Goal: Task Accomplishment & Management: Manage account settings

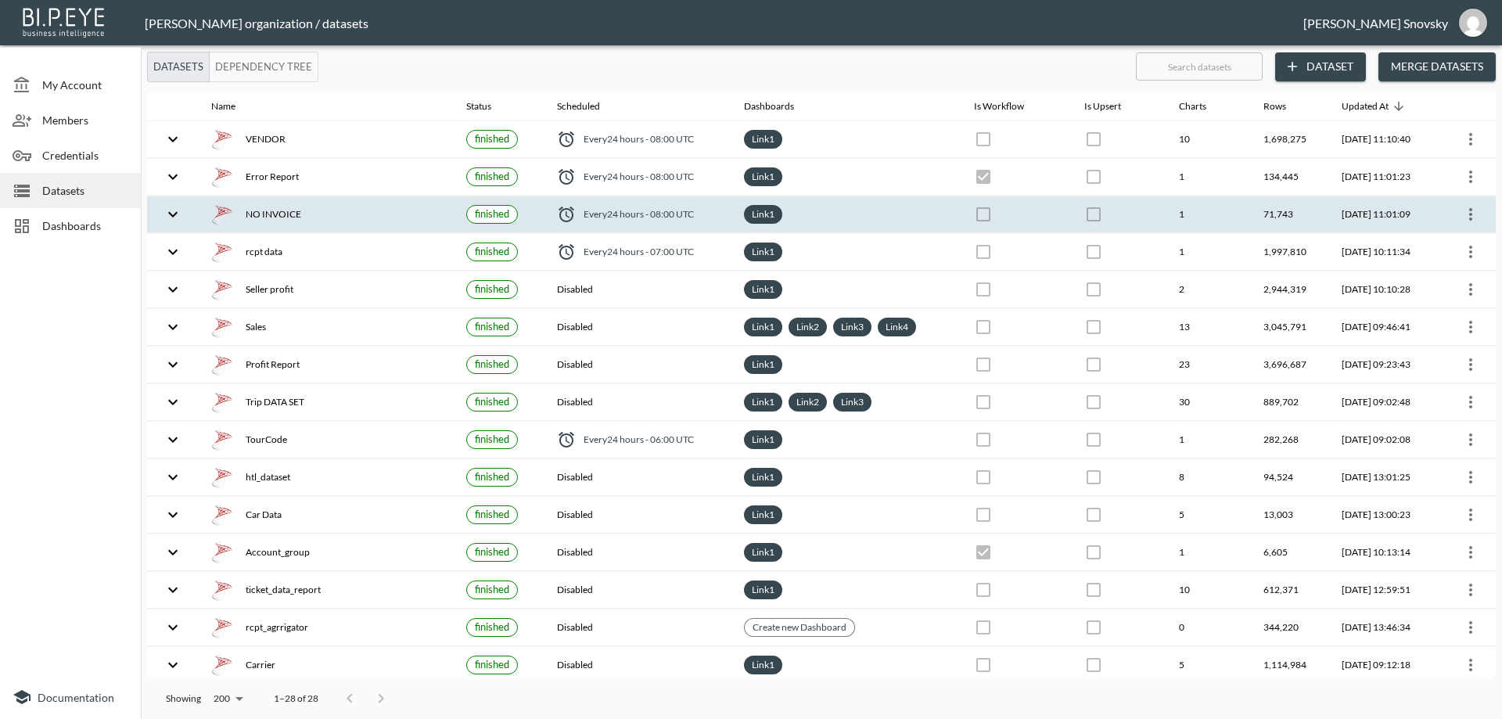
click at [971, 218] on th at bounding box center [1016, 214] width 110 height 37
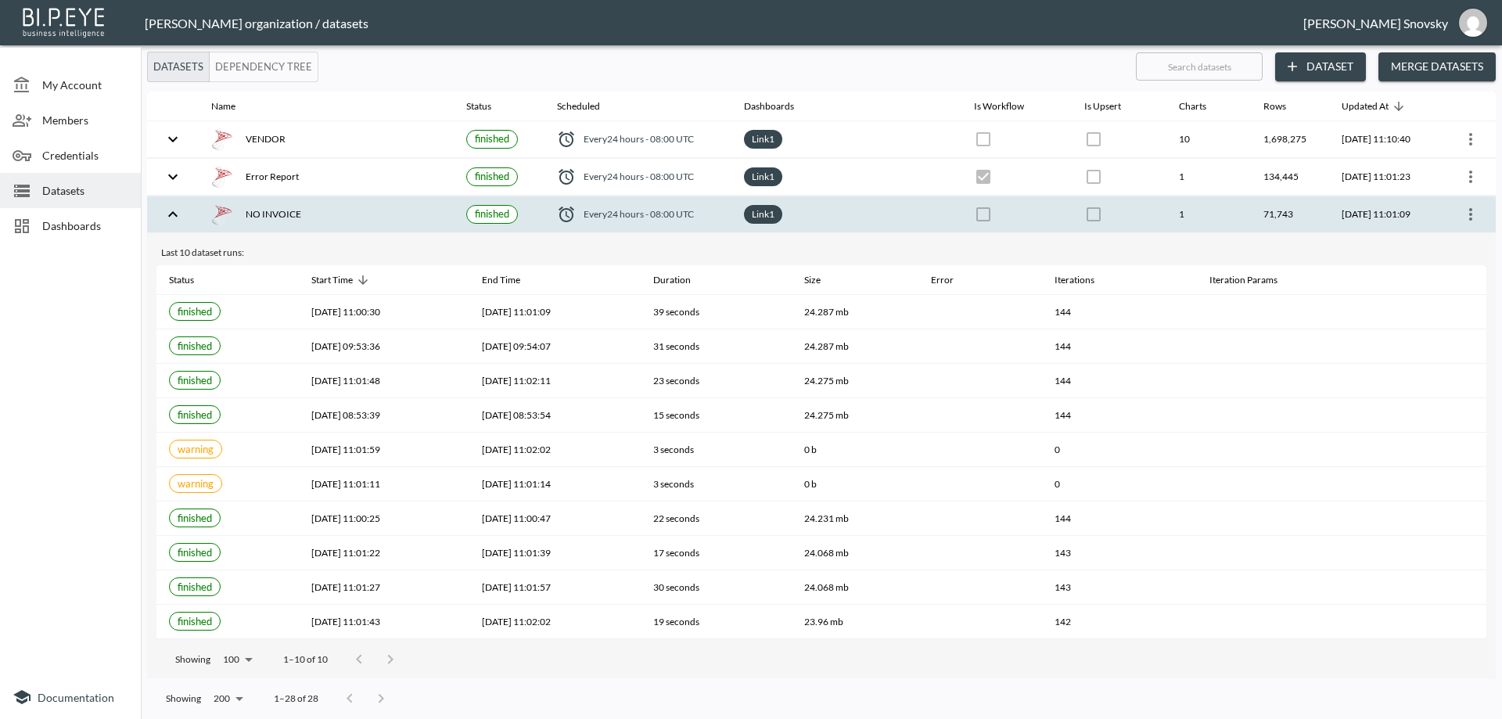
click at [971, 218] on th at bounding box center [1016, 214] width 110 height 37
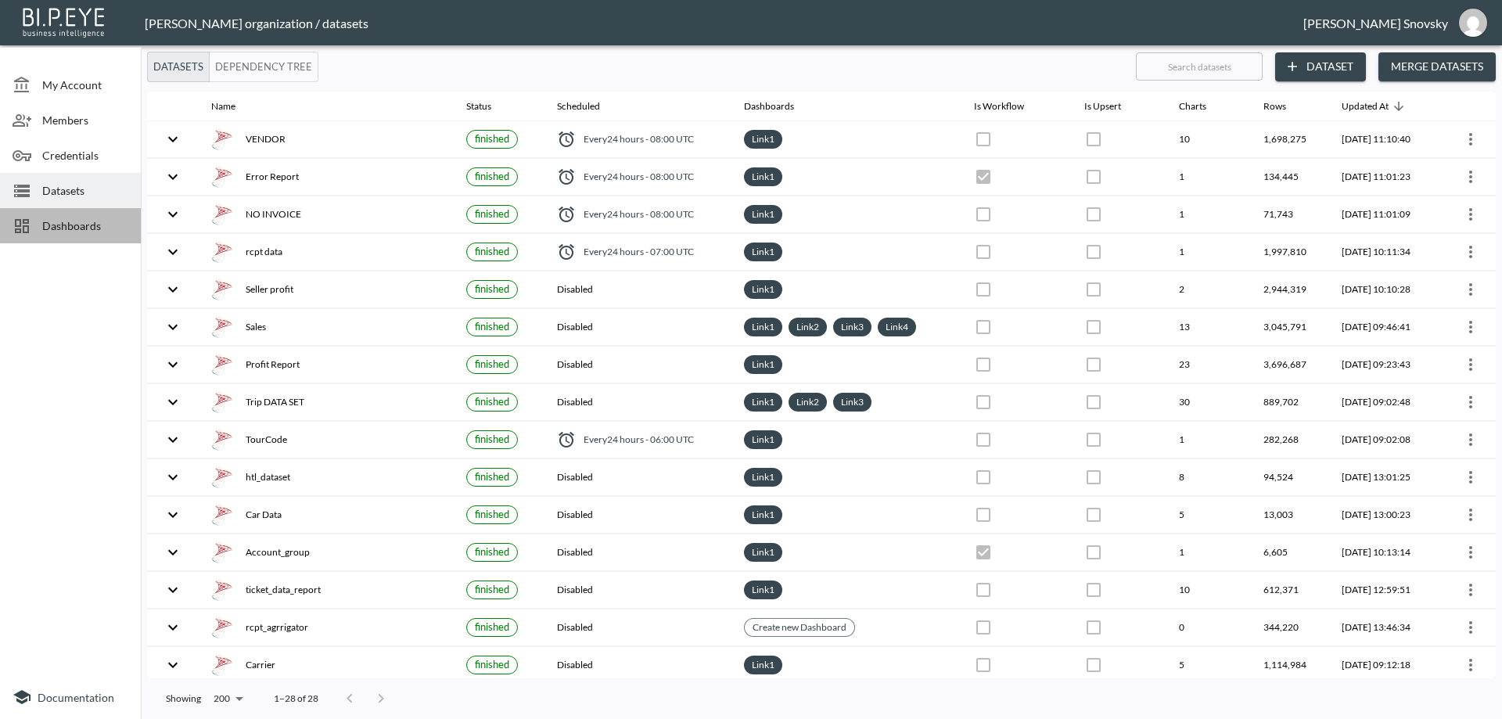
click at [78, 222] on span "Dashboards" at bounding box center [85, 225] width 86 height 16
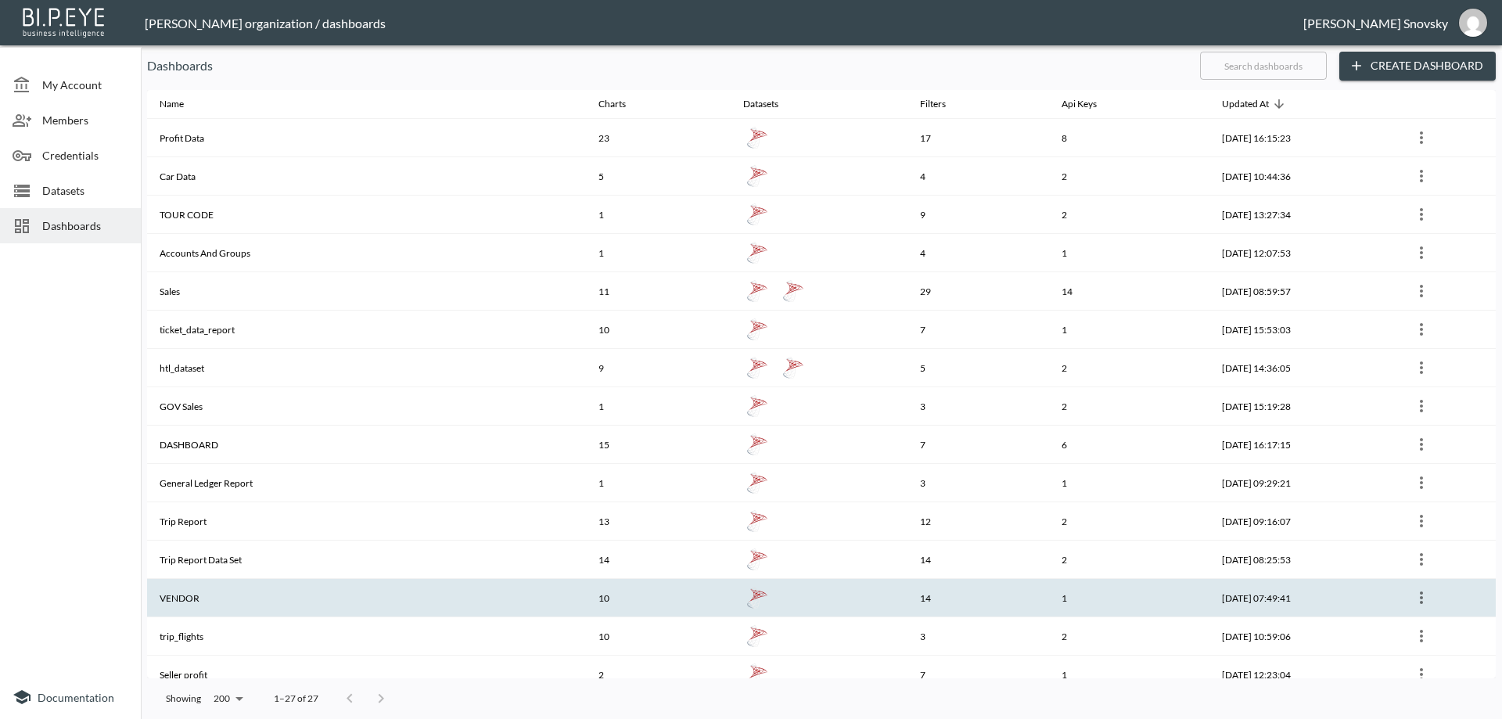
click at [248, 585] on th "VENDOR" at bounding box center [366, 598] width 439 height 38
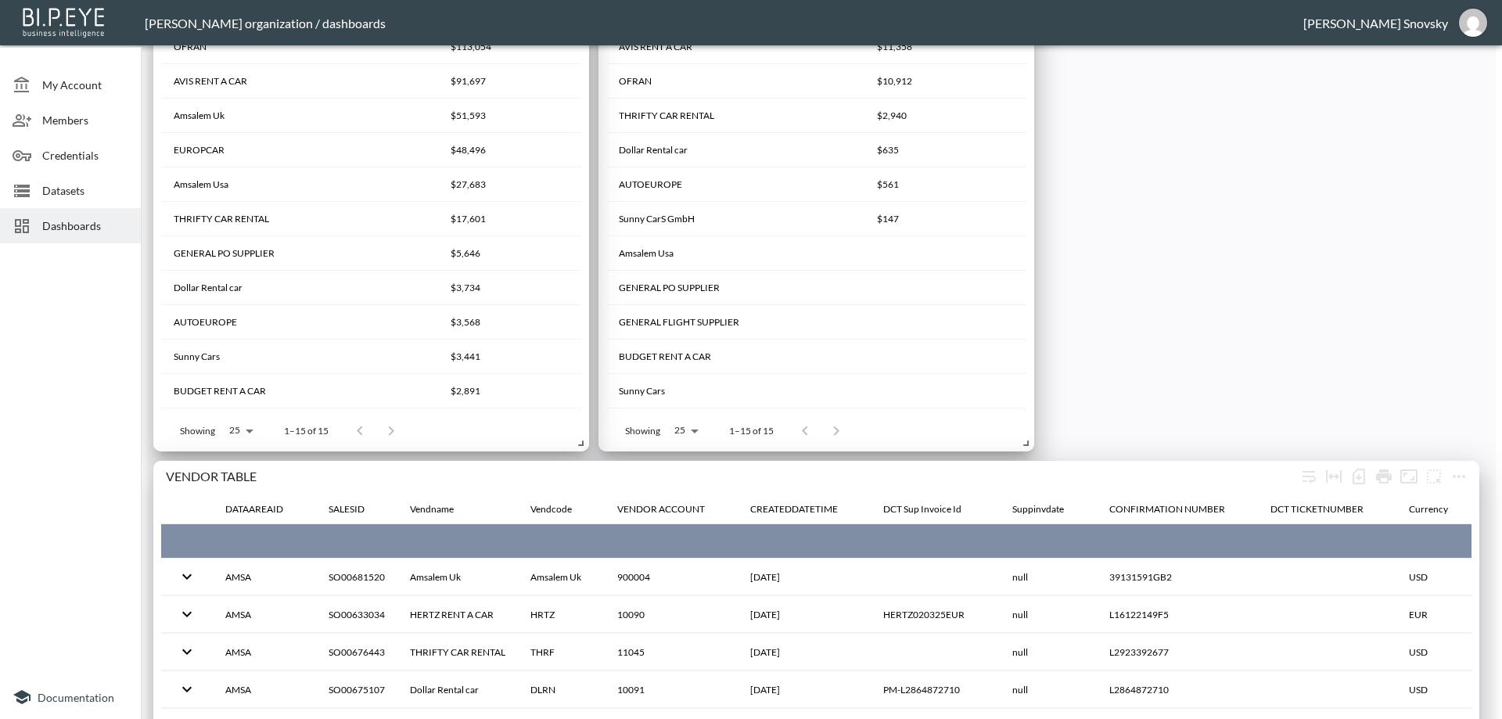
scroll to position [1074, 0]
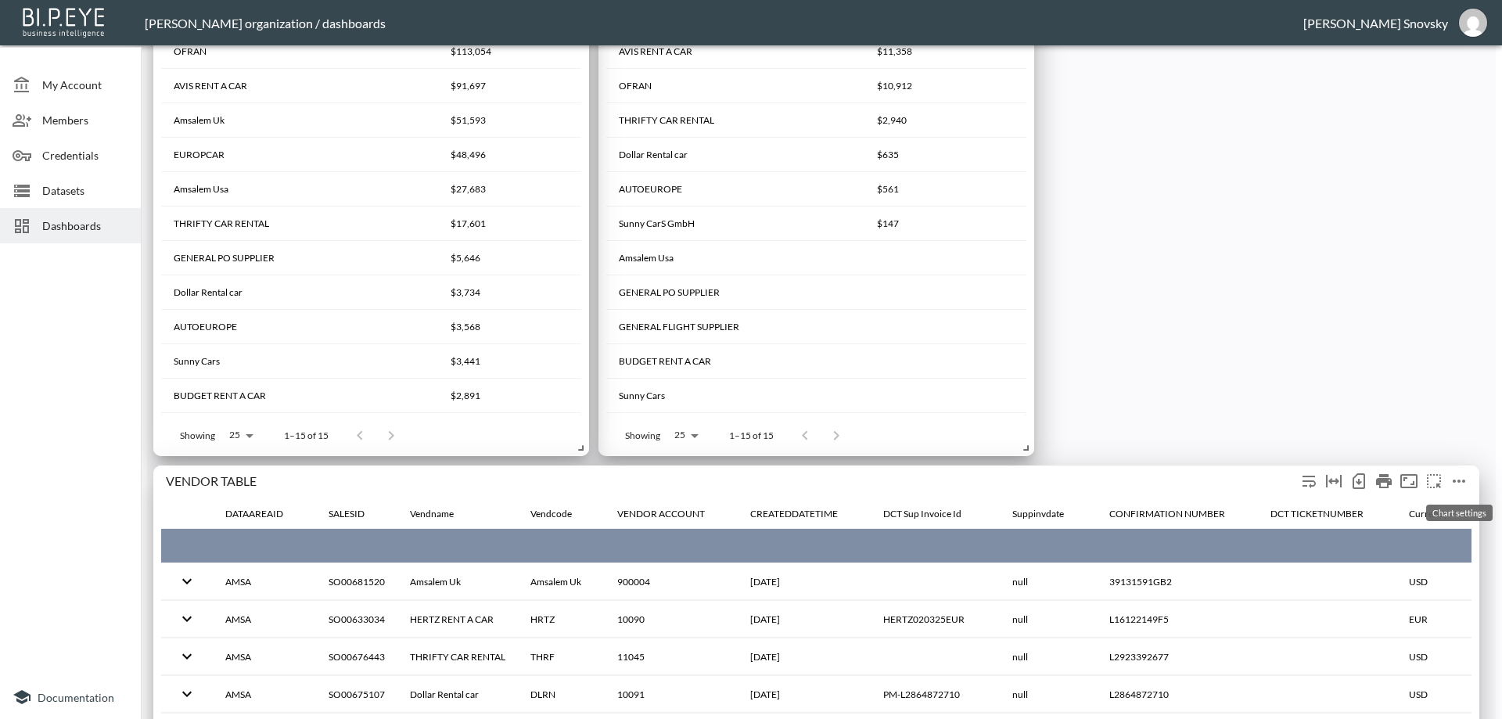
click at [1458, 476] on icon "more" at bounding box center [1458, 481] width 19 height 19
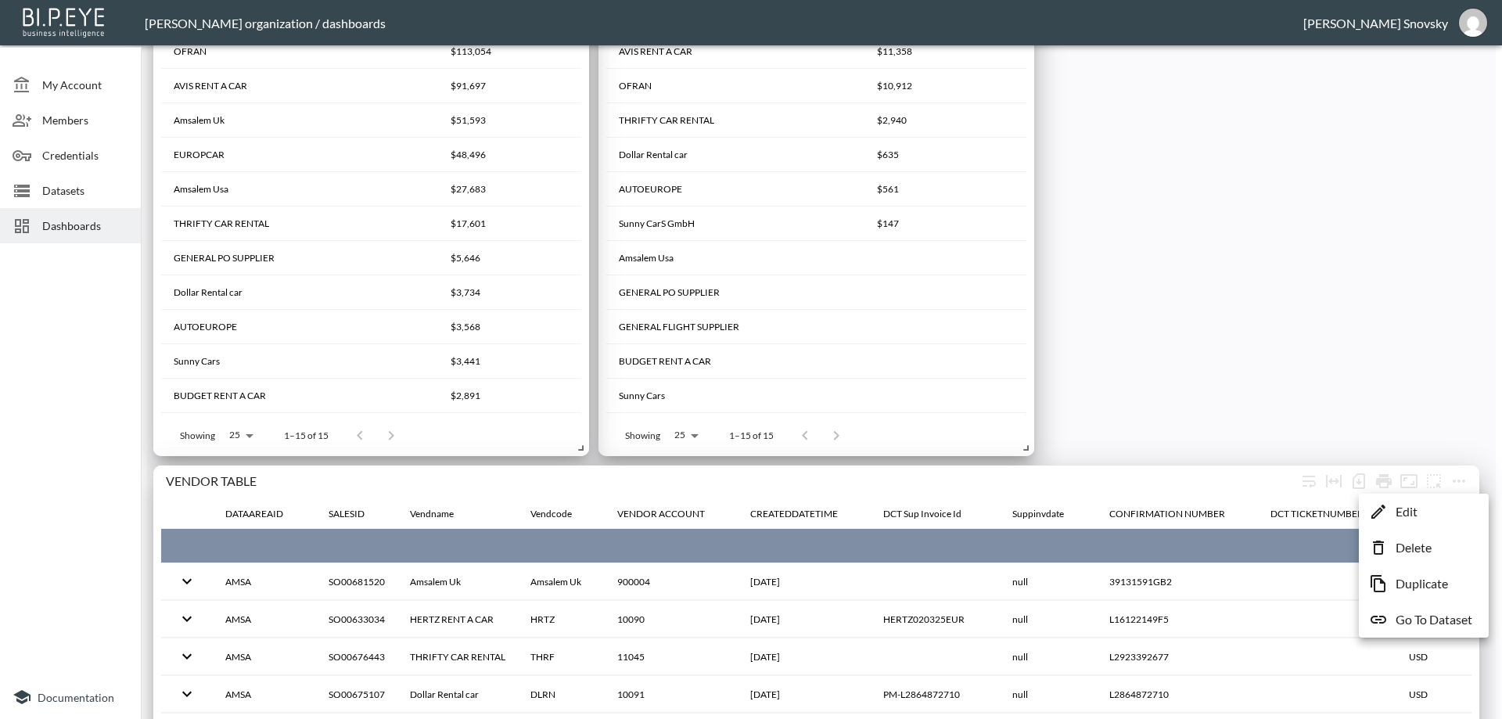
click at [1409, 586] on p "Duplicate" at bounding box center [1421, 583] width 52 height 19
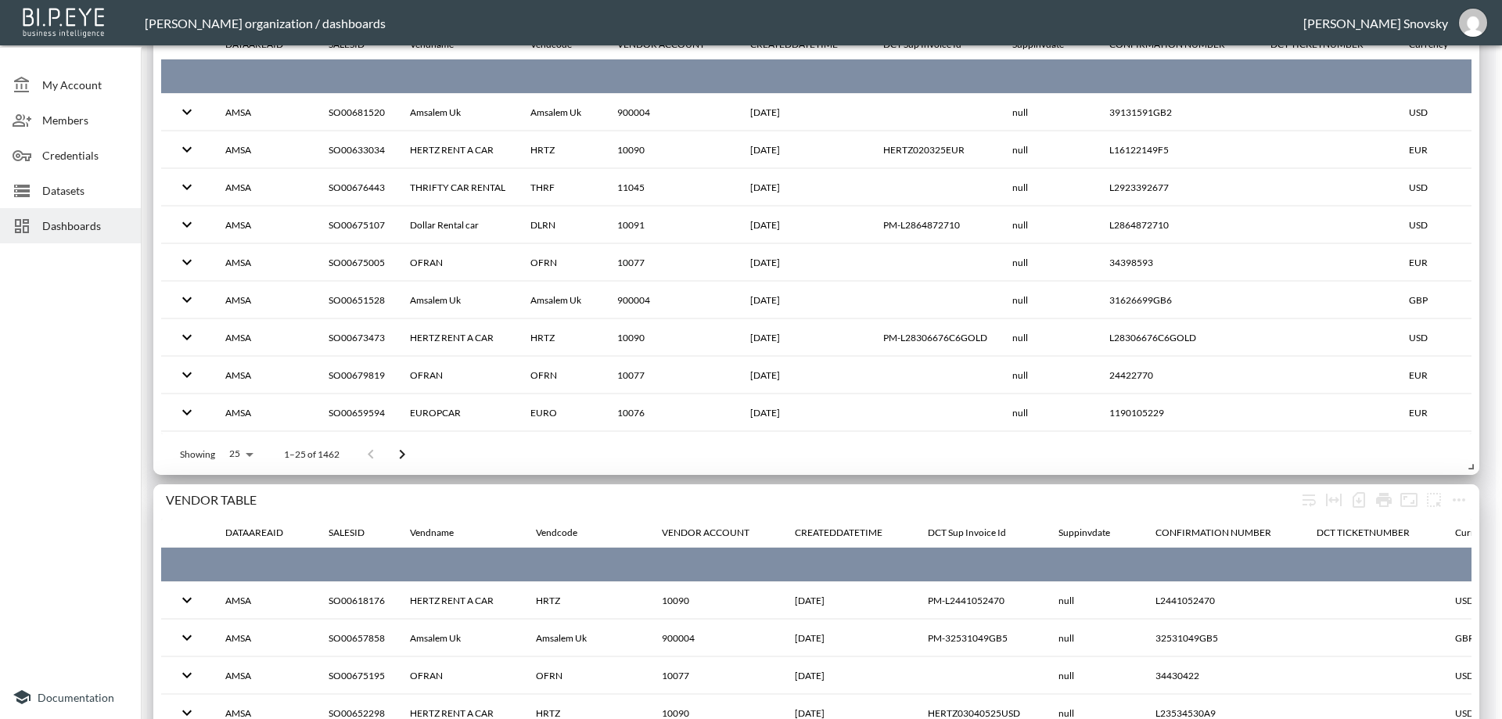
scroll to position [1621, 0]
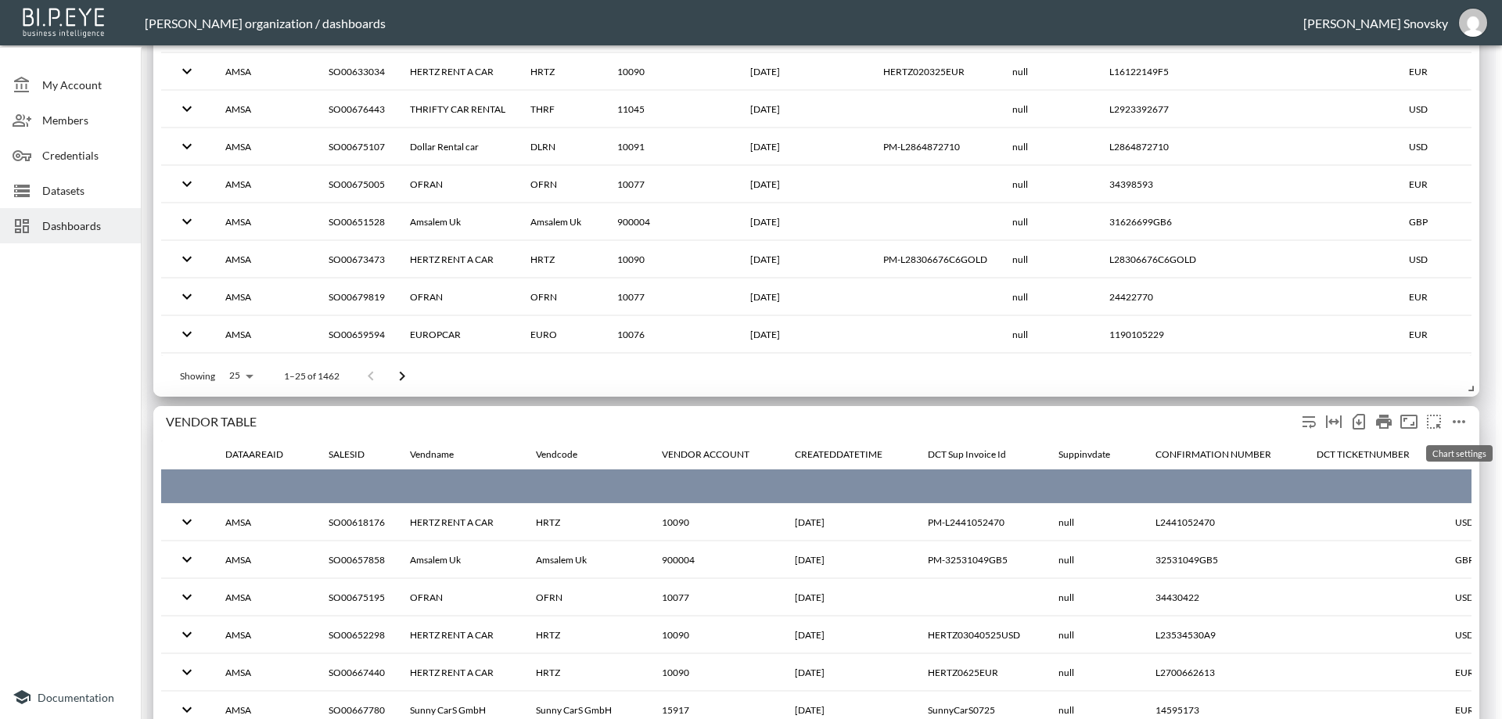
click at [1452, 420] on icon "more" at bounding box center [1458, 421] width 19 height 19
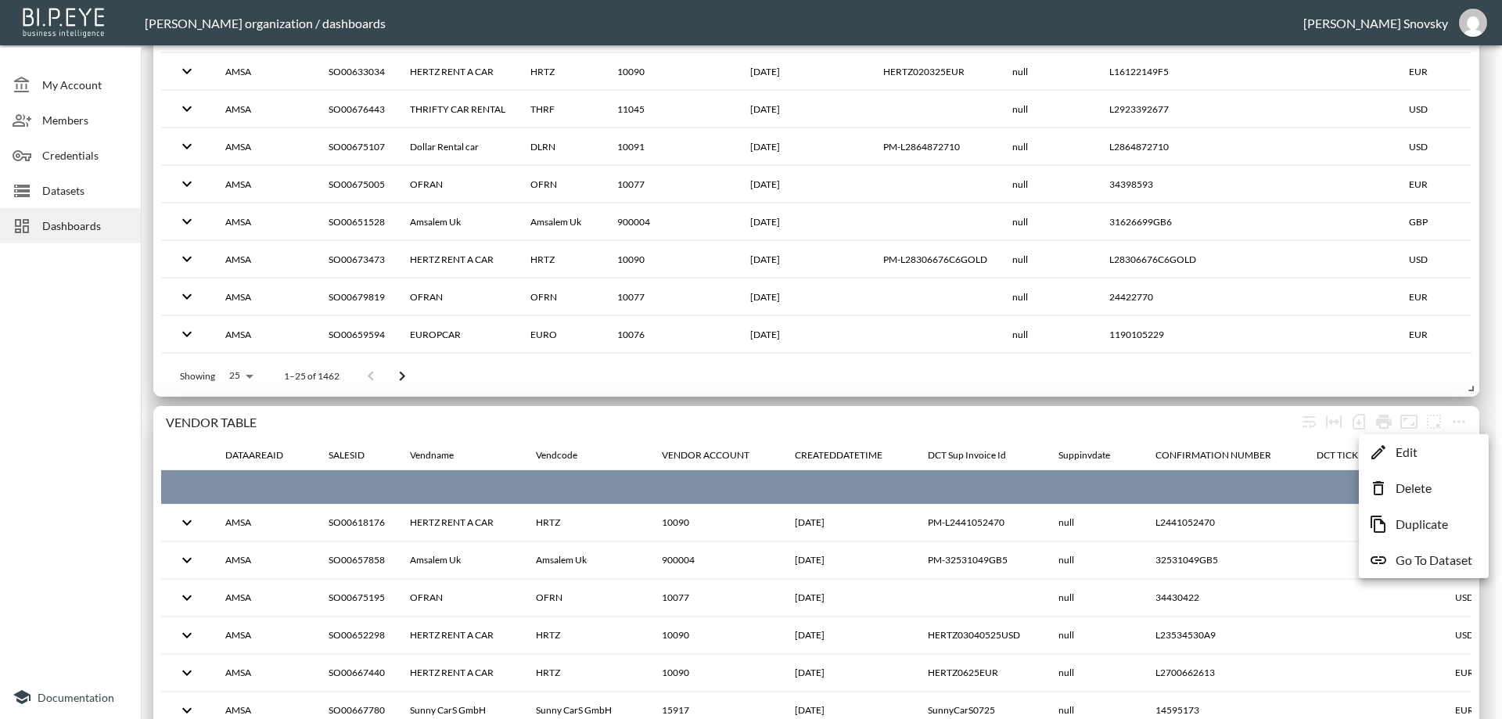
click at [1408, 442] on li "Edit" at bounding box center [1424, 452] width 122 height 28
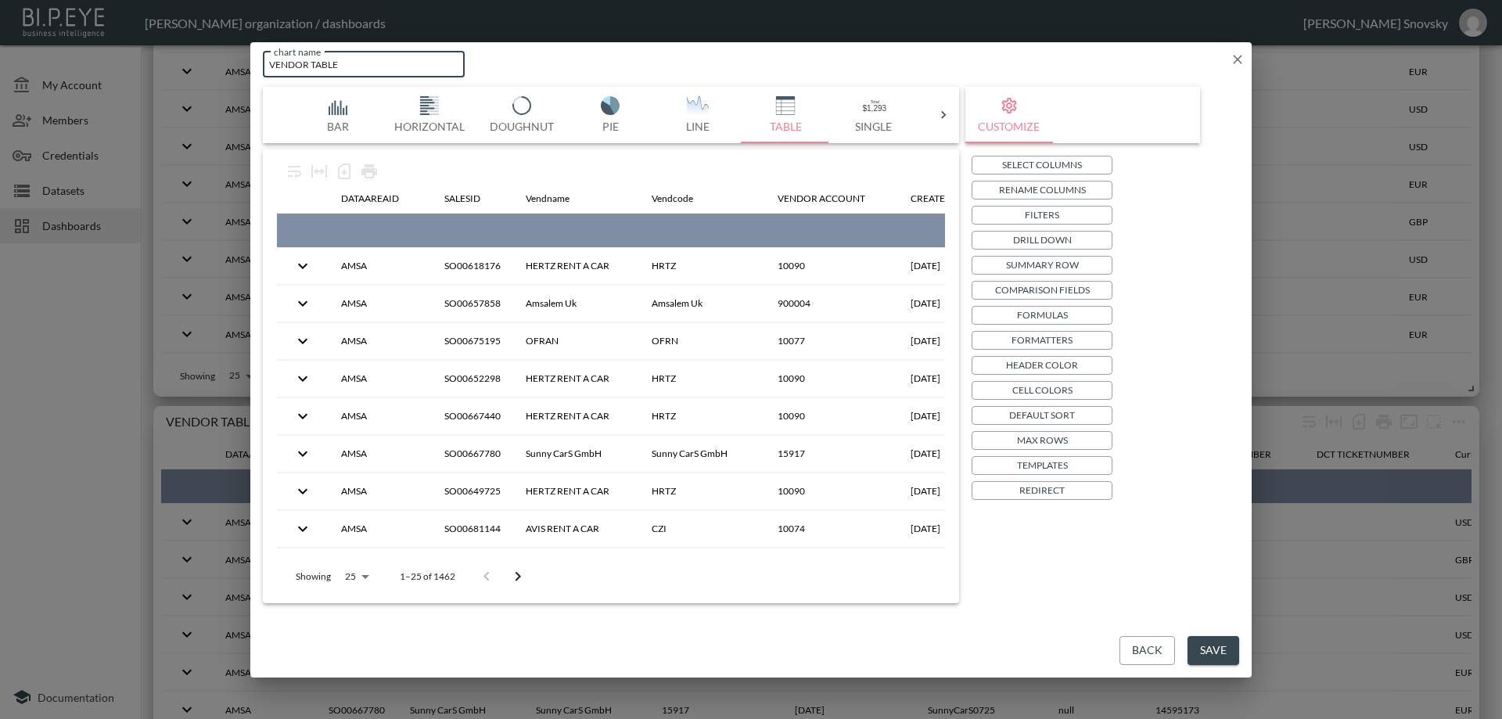
click at [297, 61] on input "VENDOR TABLE" at bounding box center [364, 65] width 202 height 26
type input "Refund TABLE"
click at [1035, 219] on p "Filters" at bounding box center [1042, 214] width 34 height 16
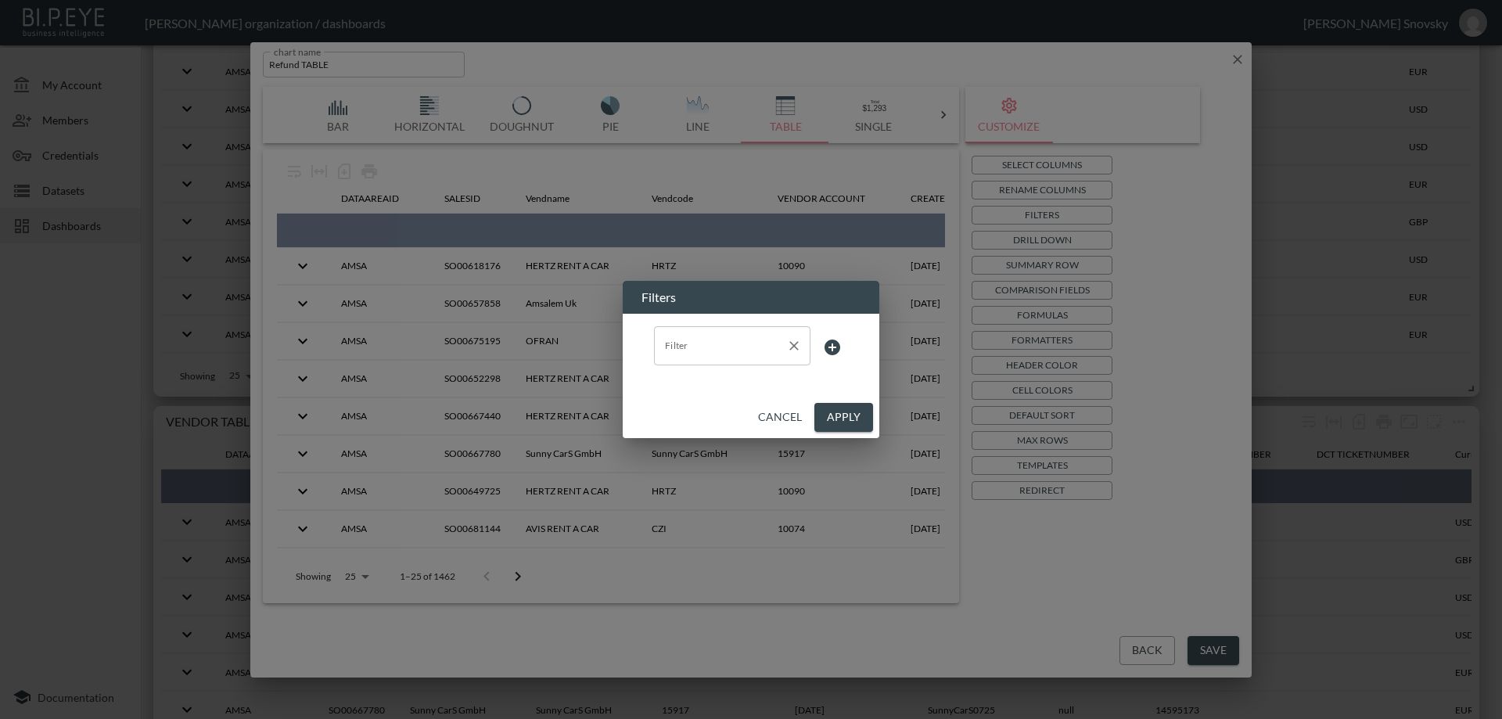
click at [762, 347] on input "Filter" at bounding box center [720, 345] width 119 height 25
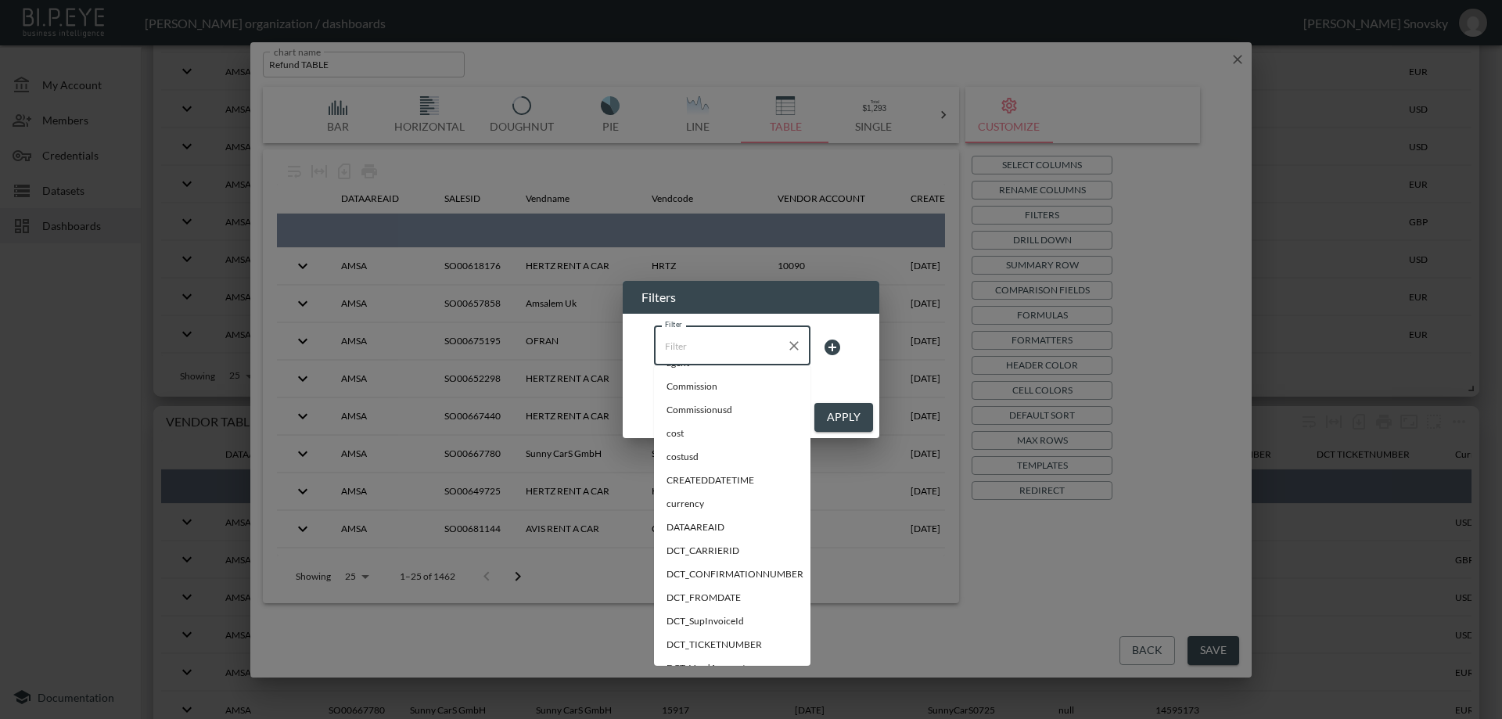
scroll to position [0, 0]
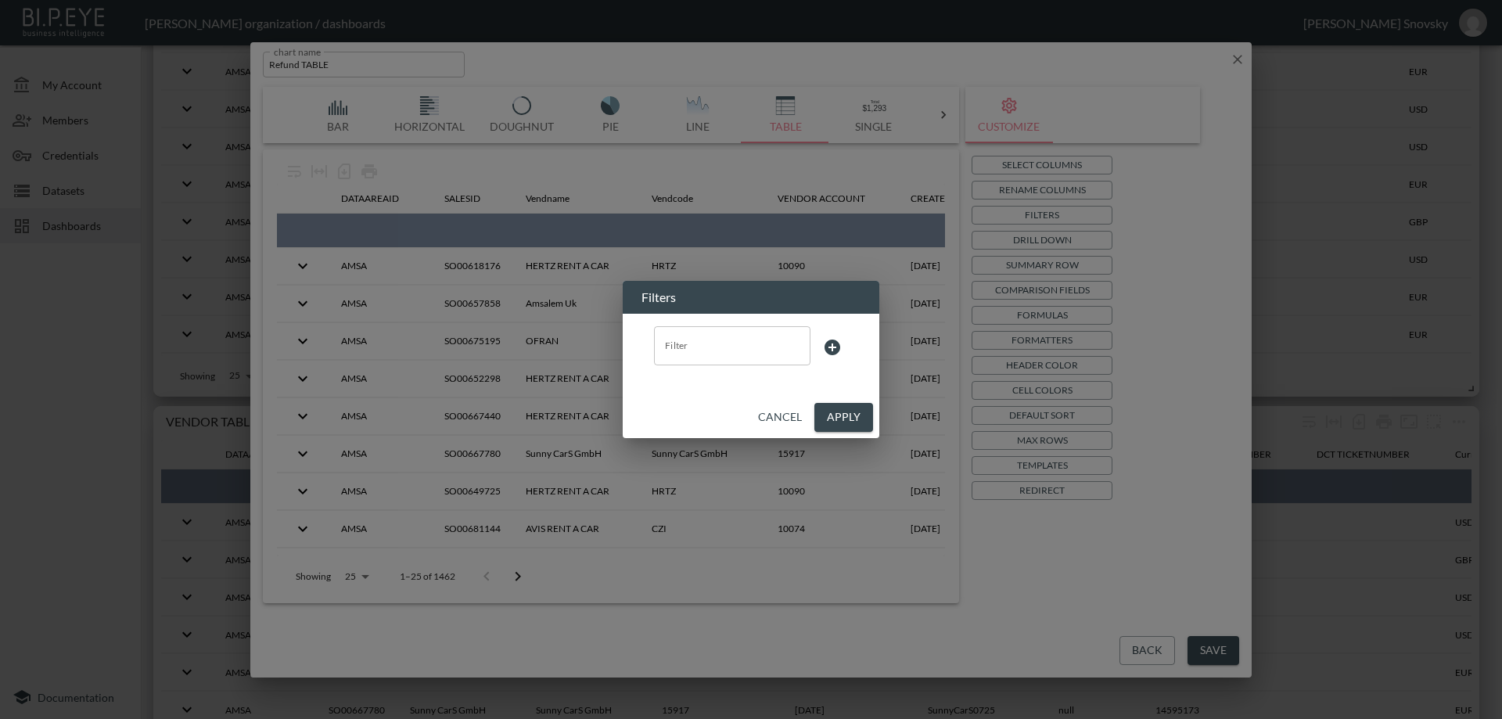
click at [843, 331] on div "Filter Filter" at bounding box center [751, 347] width 194 height 42
click at [790, 419] on button "Cancel" at bounding box center [780, 417] width 56 height 29
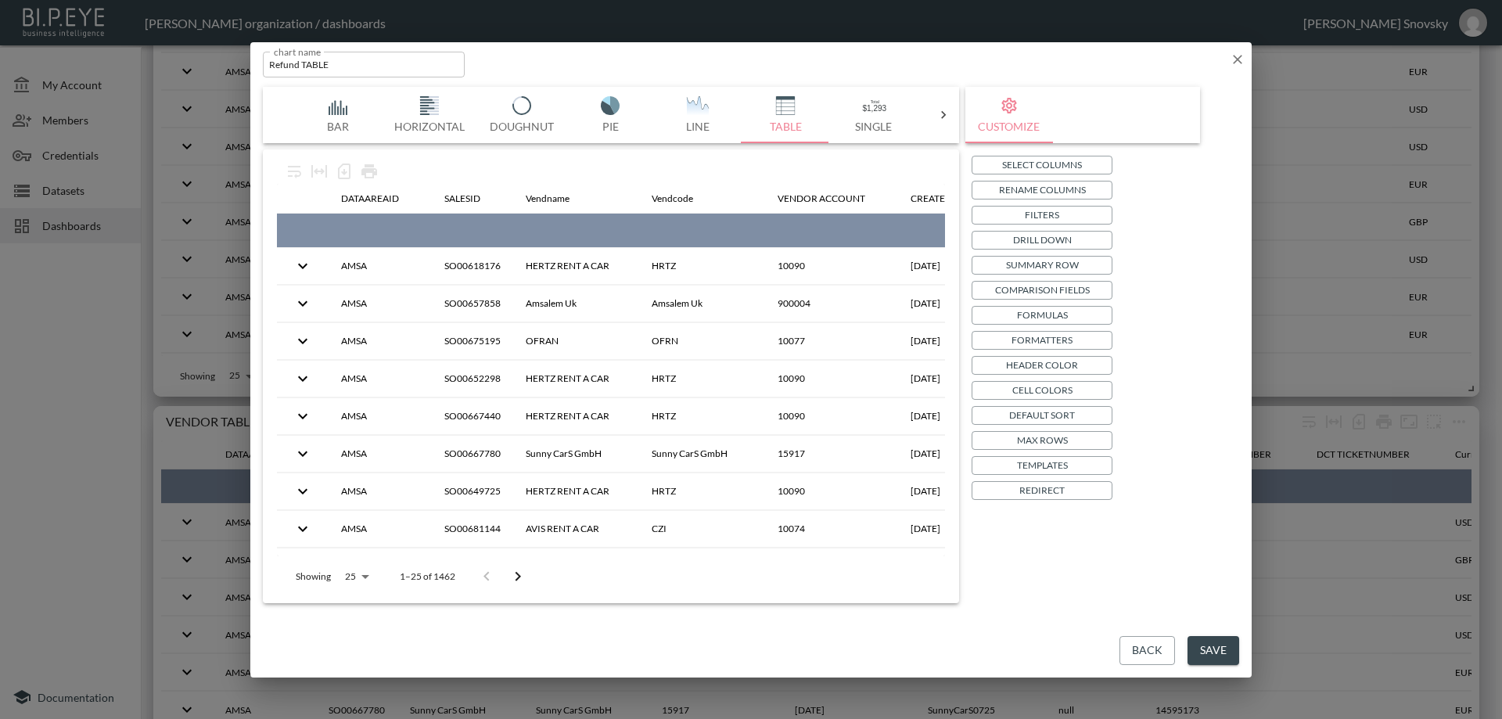
click at [1025, 244] on p "Drill Down" at bounding box center [1042, 240] width 59 height 16
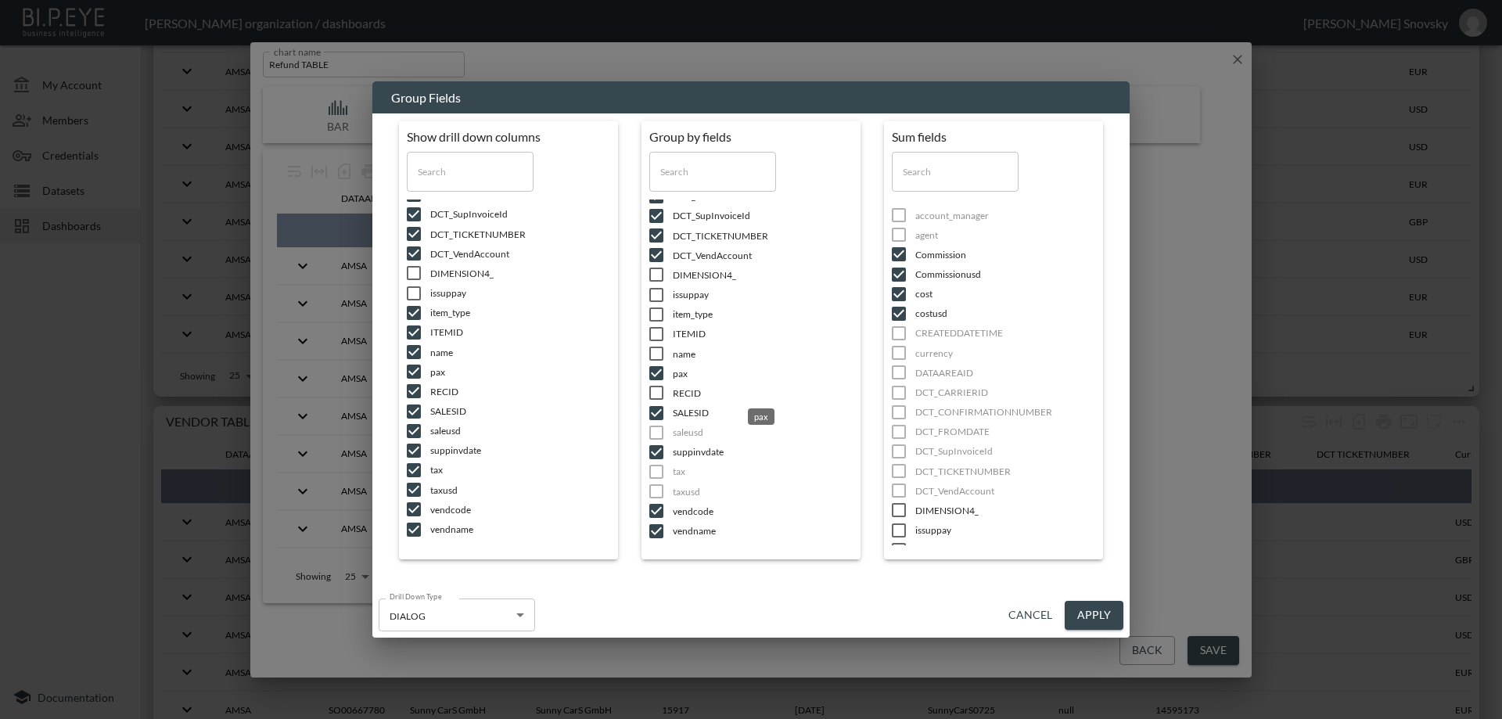
scroll to position [237, 0]
click at [1025, 611] on button "Cancel" at bounding box center [1030, 615] width 56 height 29
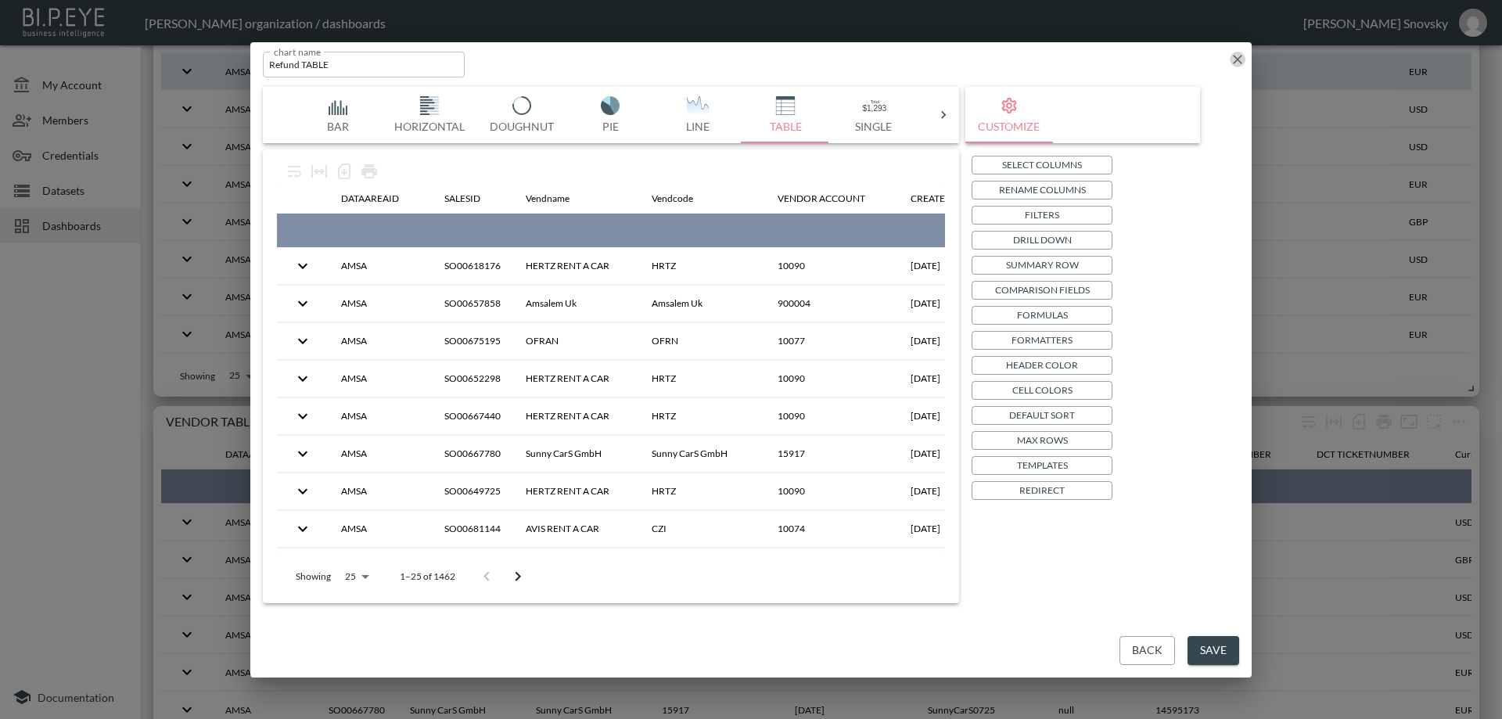
click at [1233, 52] on icon "button" at bounding box center [1238, 60] width 16 height 16
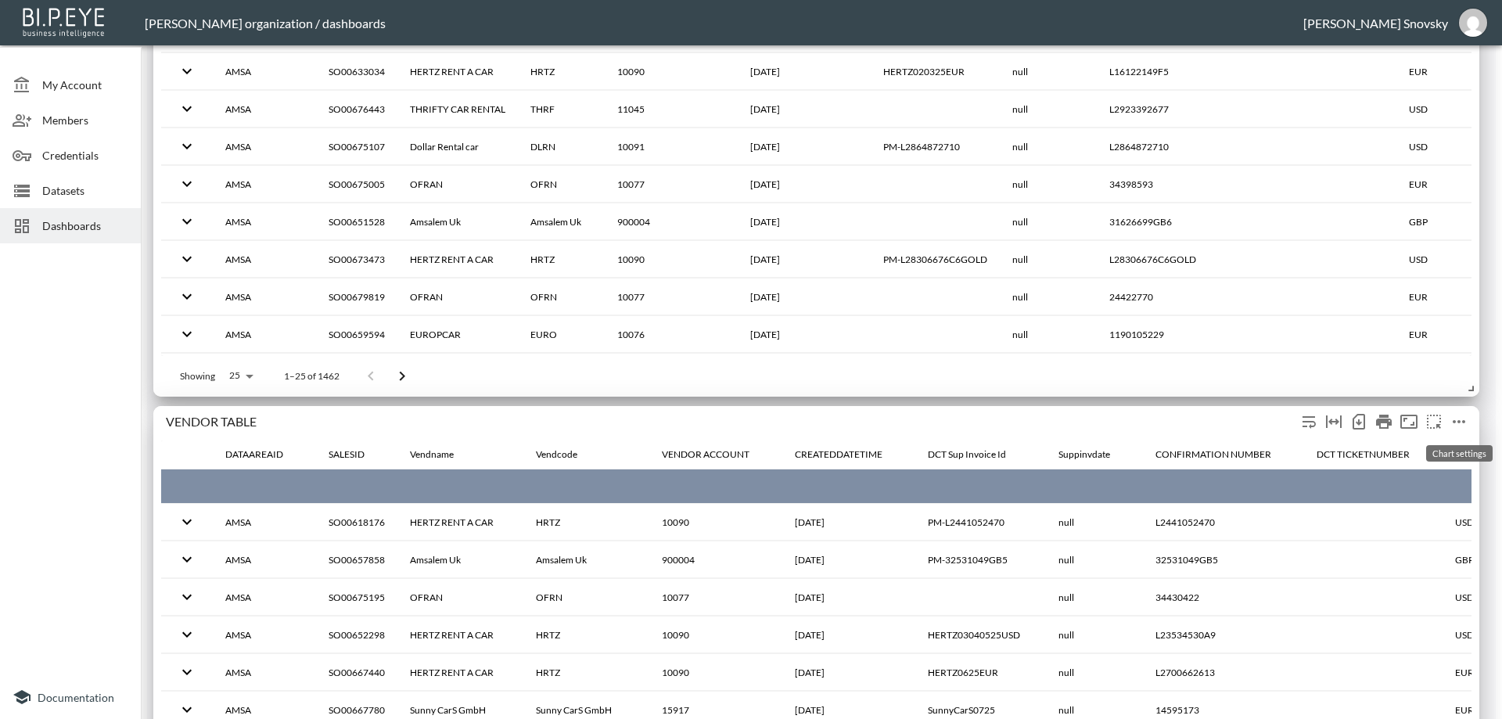
click at [1453, 417] on icon "more" at bounding box center [1458, 421] width 19 height 19
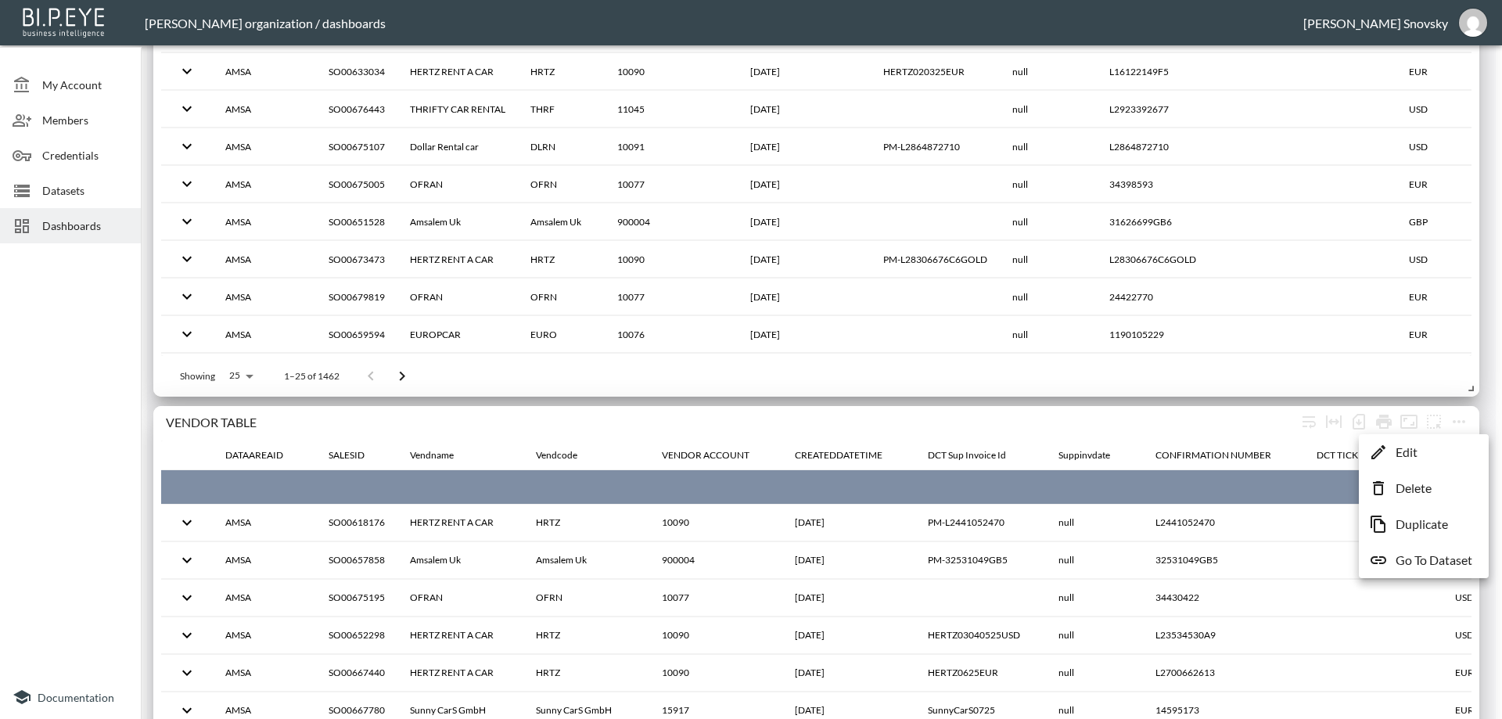
click at [1047, 422] on div at bounding box center [751, 359] width 1502 height 719
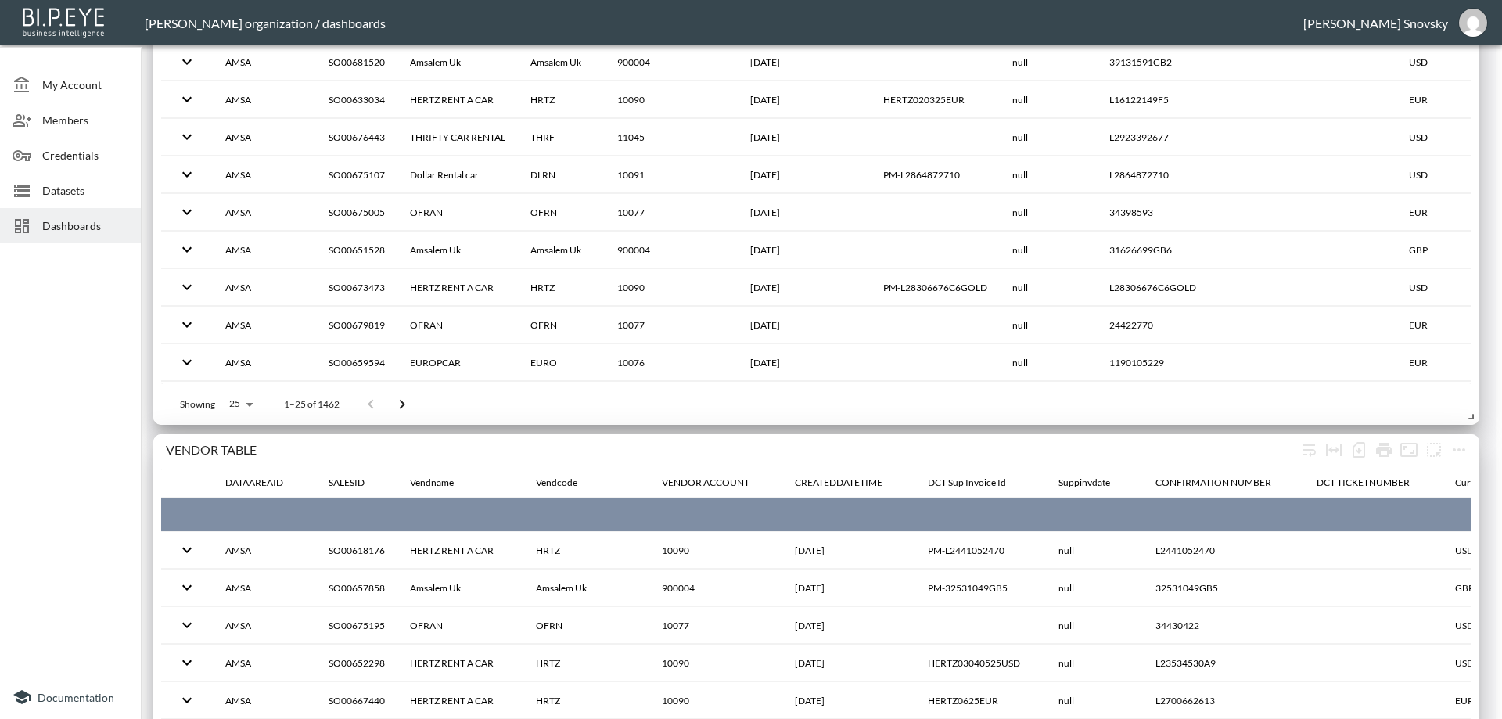
scroll to position [1621, 0]
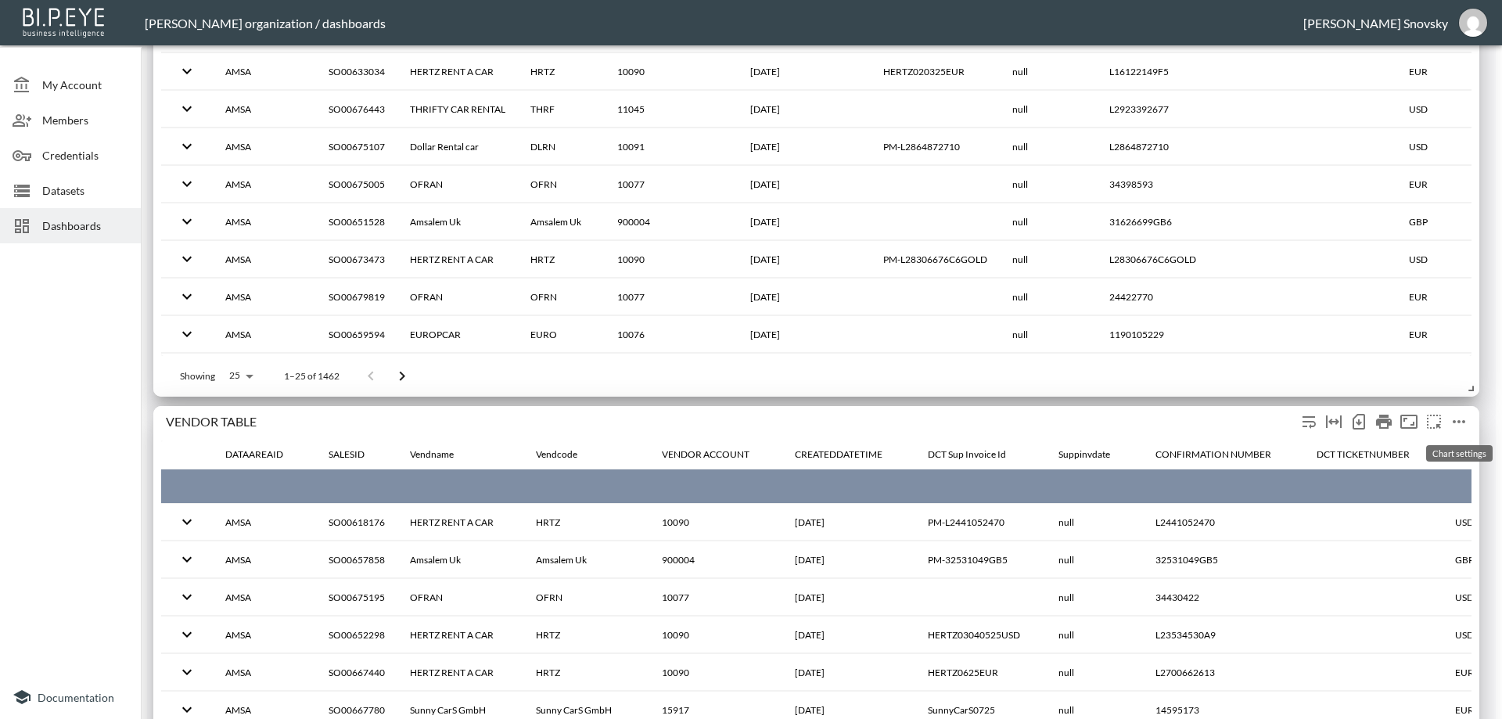
click at [1462, 418] on icon "more" at bounding box center [1458, 421] width 19 height 19
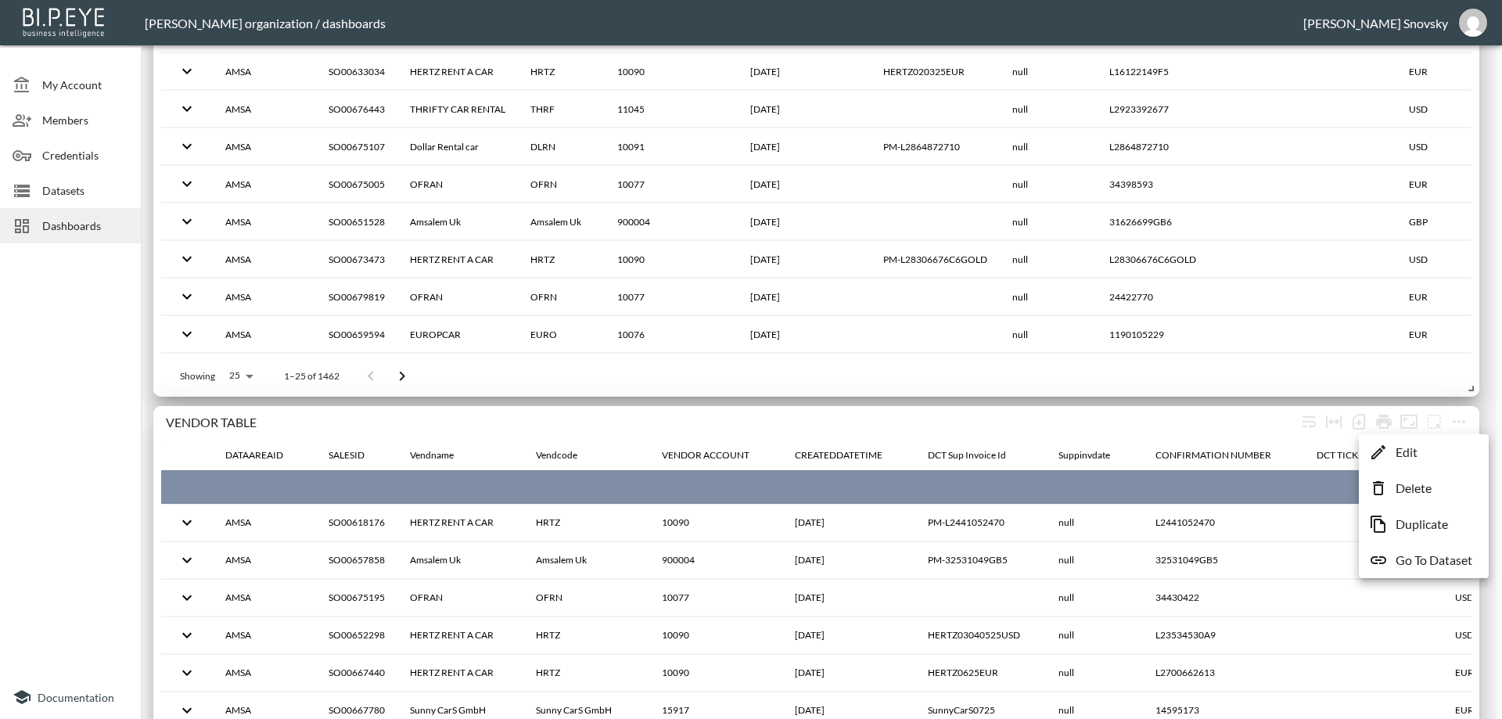
click at [1409, 485] on p "Delete" at bounding box center [1413, 488] width 36 height 19
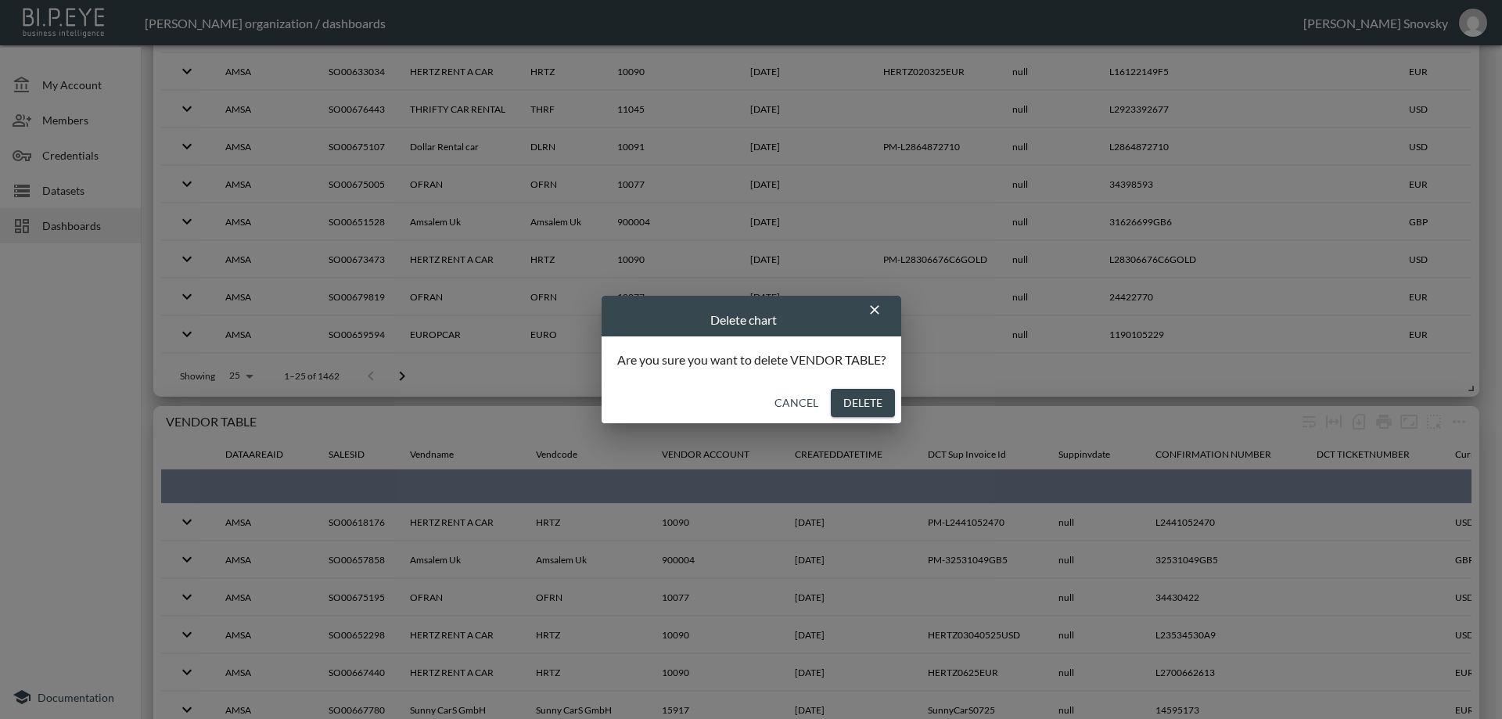
click at [874, 395] on button "Delete" at bounding box center [863, 403] width 64 height 29
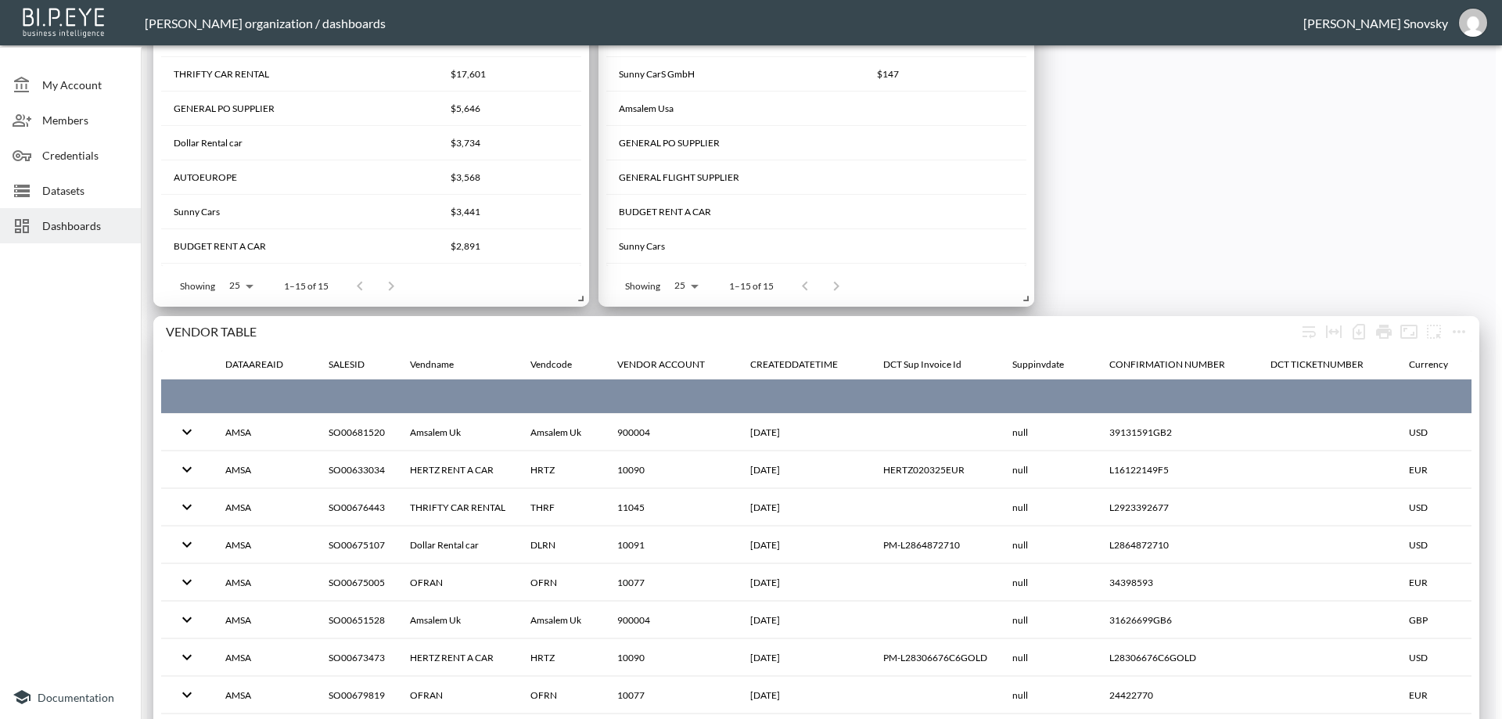
scroll to position [1152, 0]
